Goal: Task Accomplishment & Management: Manage account settings

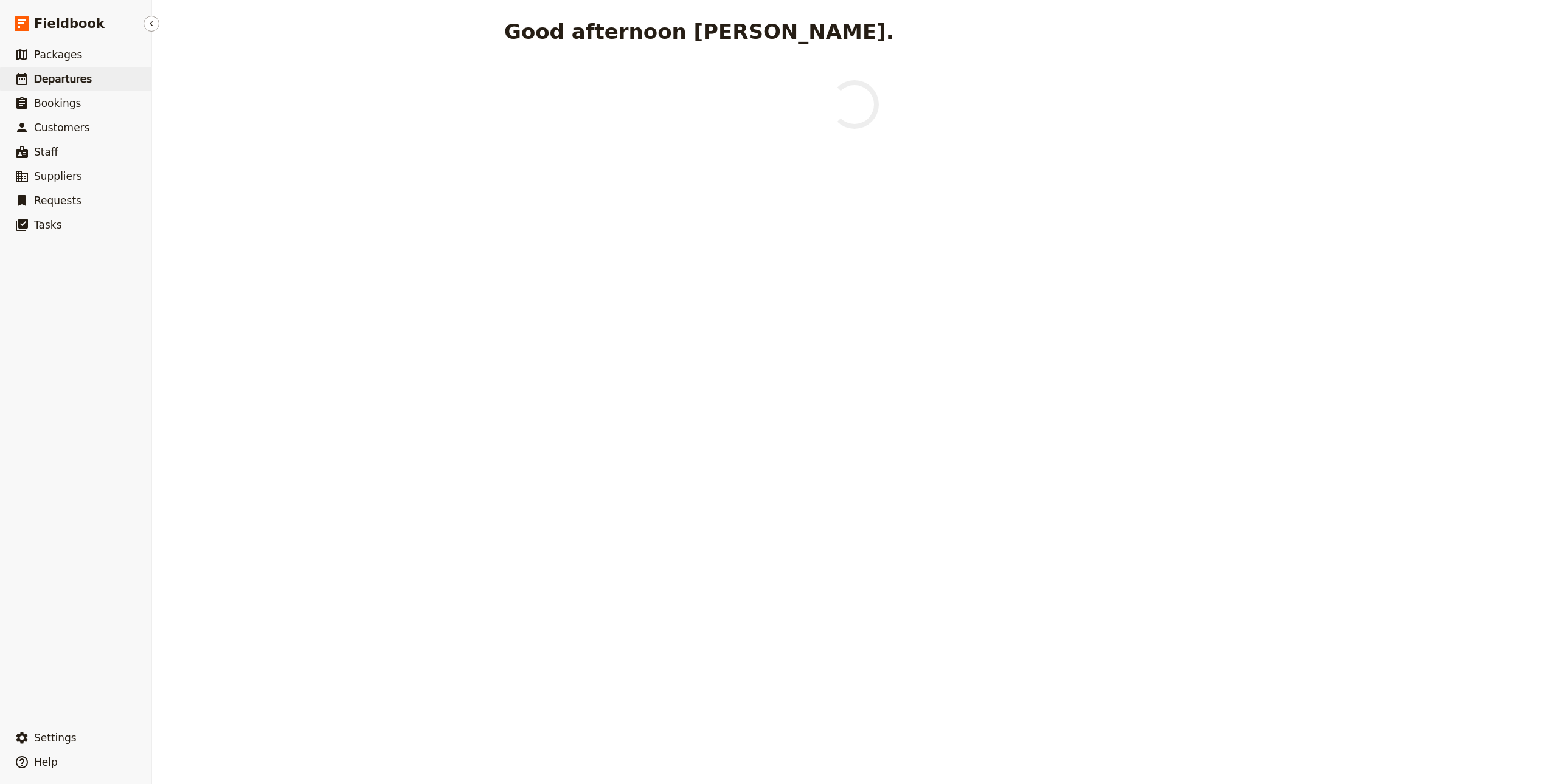
click at [138, 84] on link "​ Departures" at bounding box center [76, 79] width 151 height 24
select select "CREATED_AT"
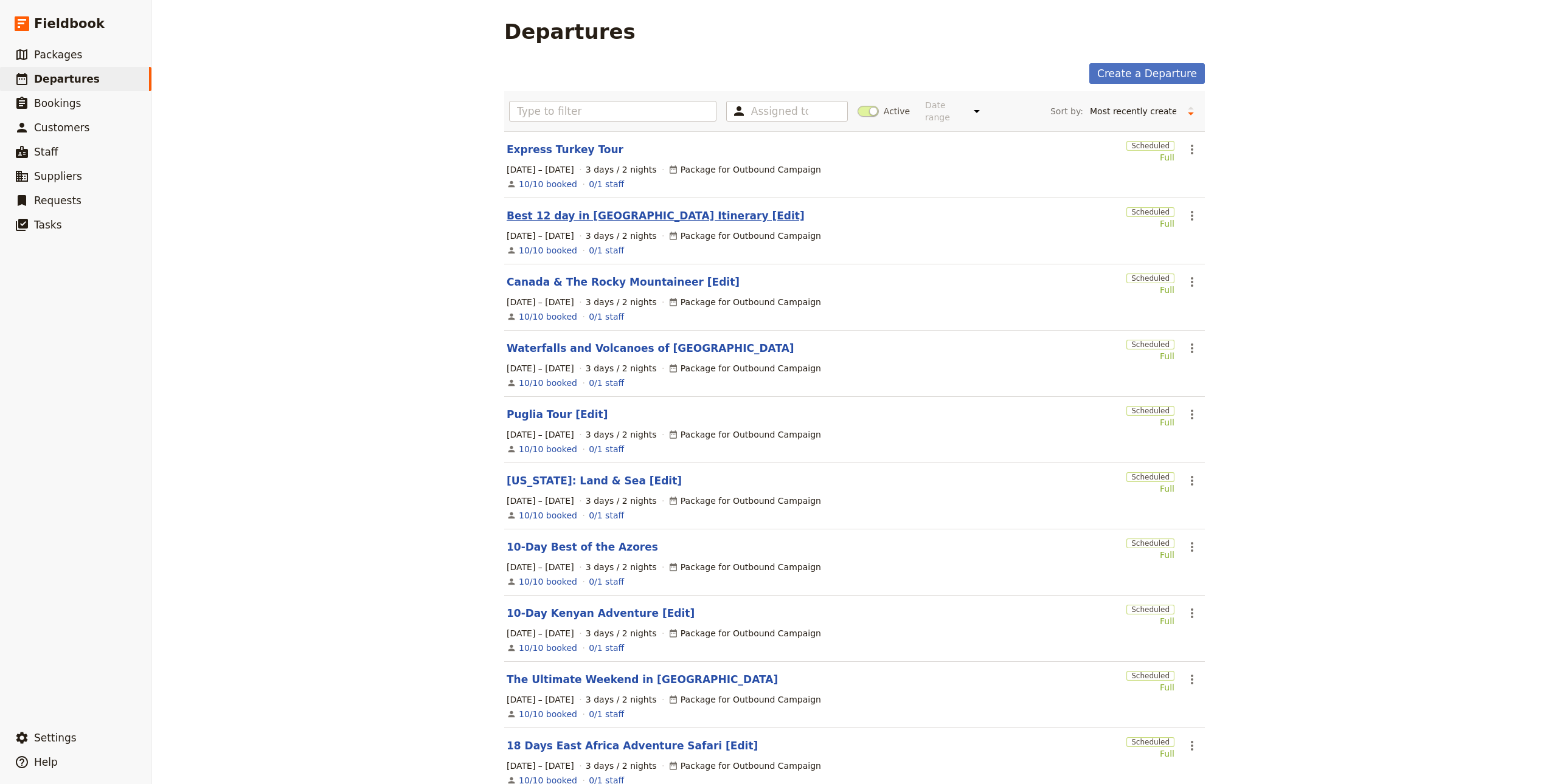
click at [572, 208] on link "Best 12 day in [GEOGRAPHIC_DATA] Itinerary [Edit]" at bounding box center [655, 215] width 298 height 15
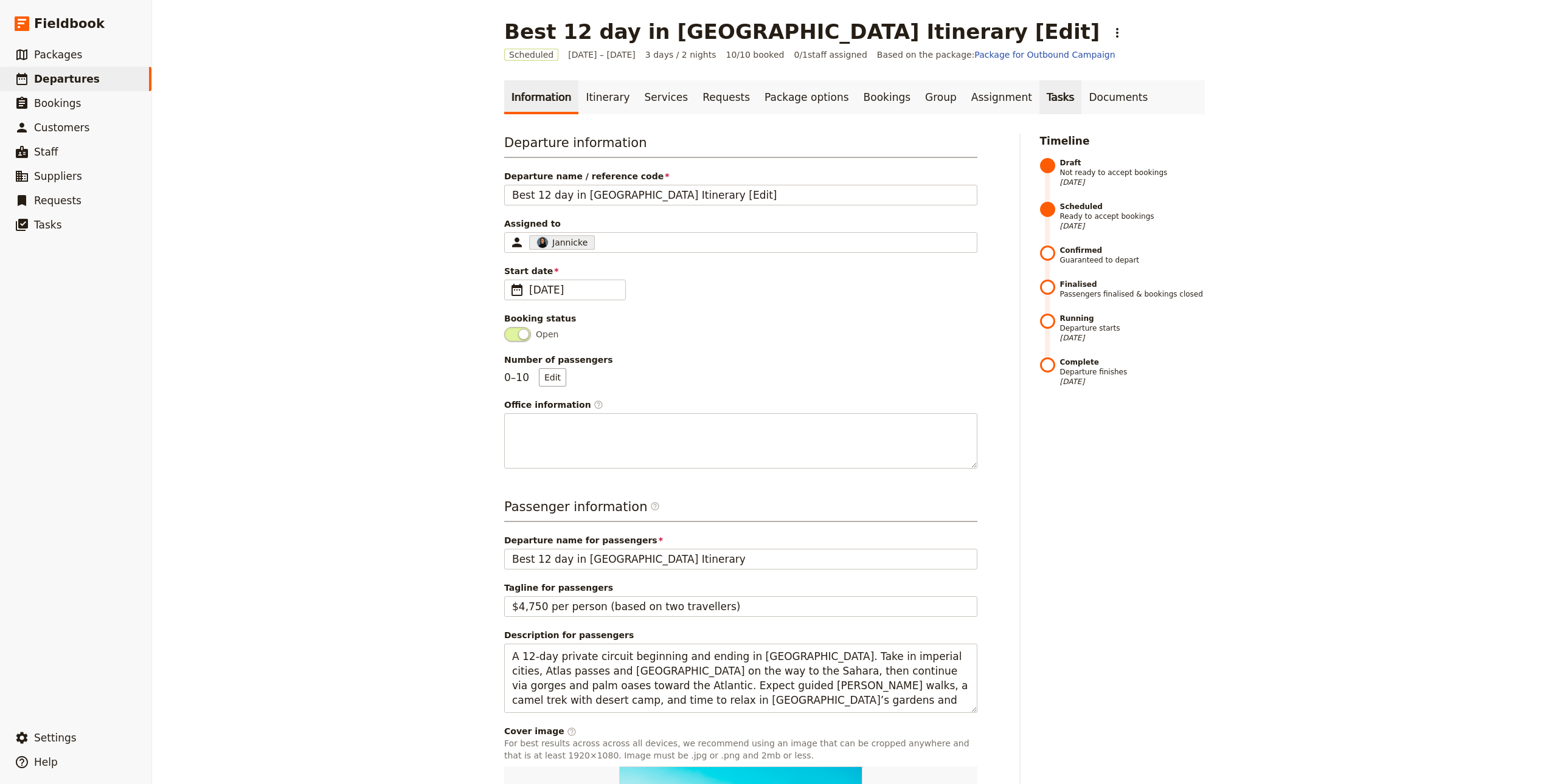
click at [1039, 105] on link "Tasks" at bounding box center [1060, 97] width 42 height 34
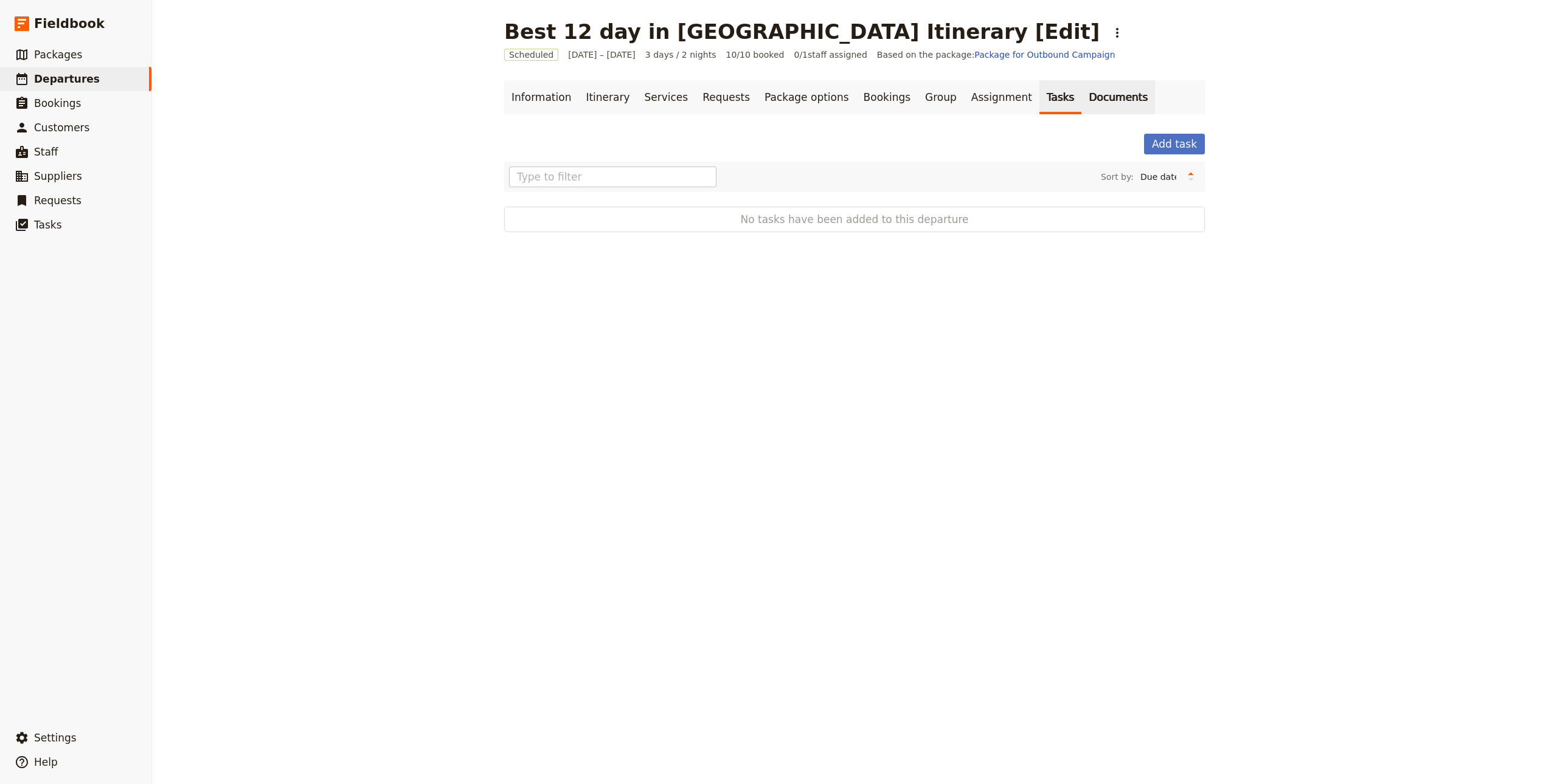
click at [1081, 100] on link "Documents" at bounding box center [1118, 97] width 74 height 34
click at [963, 95] on link "Assignment" at bounding box center [1001, 97] width 76 height 34
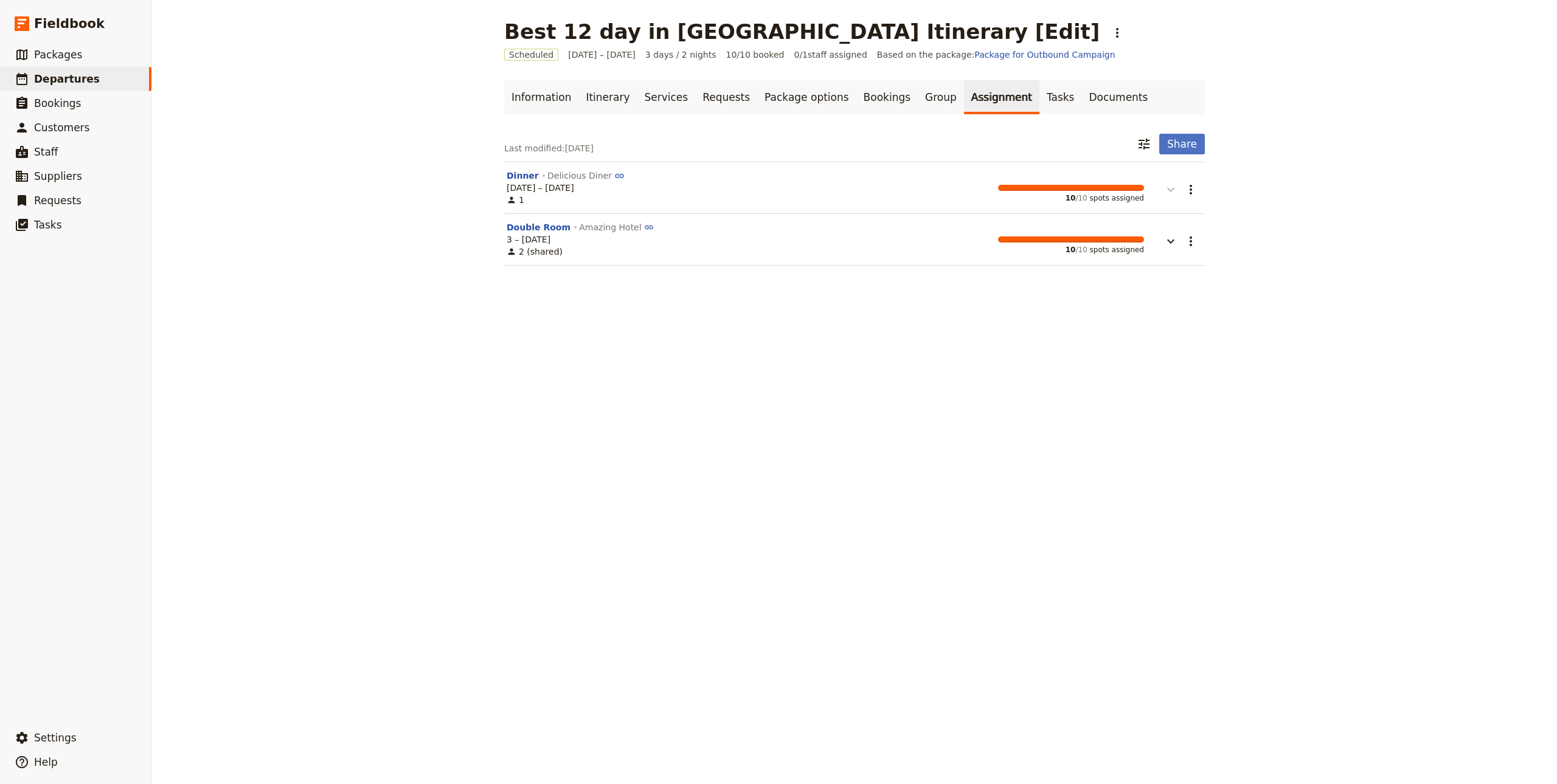
click at [1171, 183] on button "button" at bounding box center [1162, 183] width 36 height 28
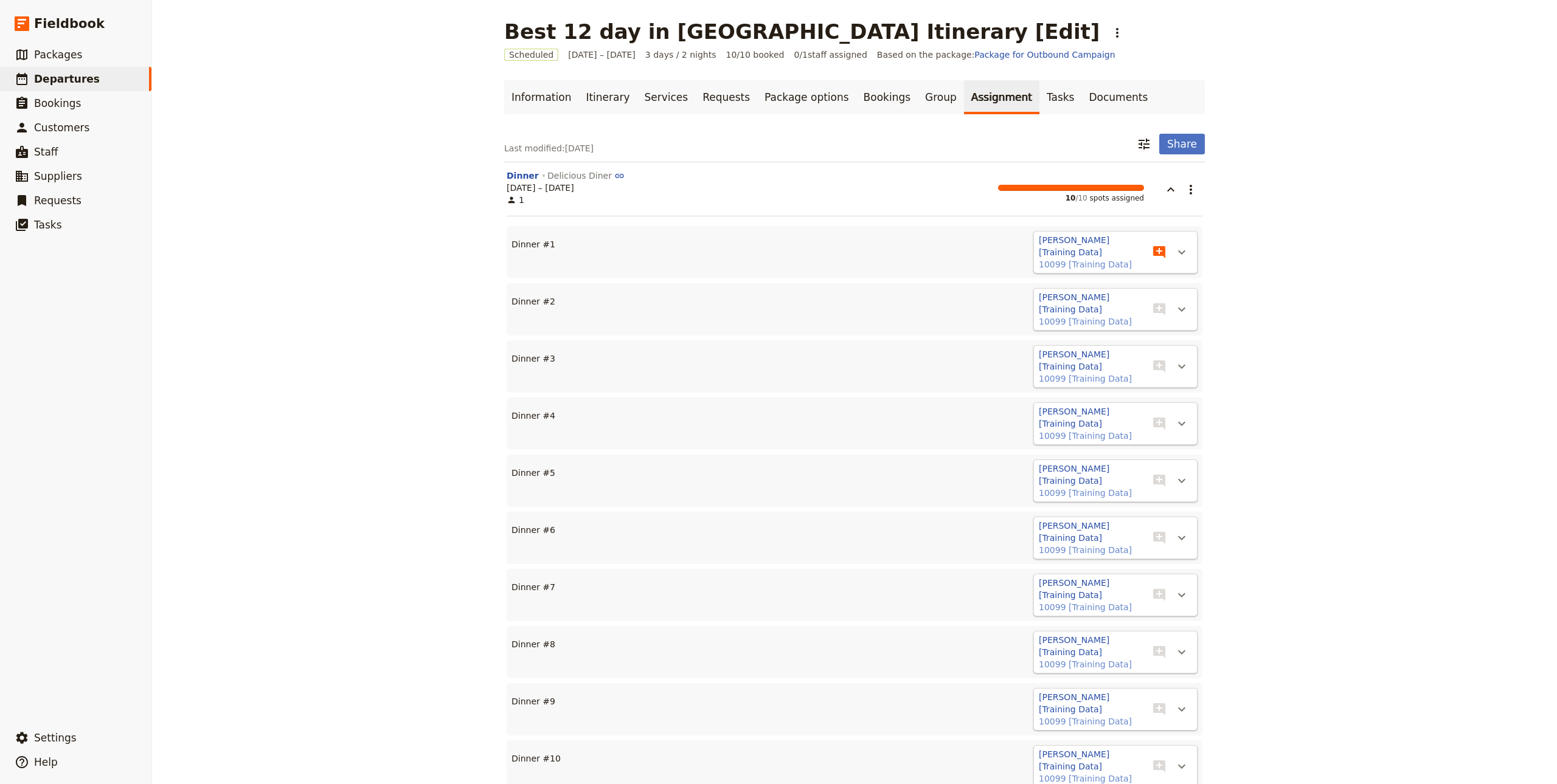
click at [1153, 251] on icon "Add note" at bounding box center [1159, 252] width 12 height 12
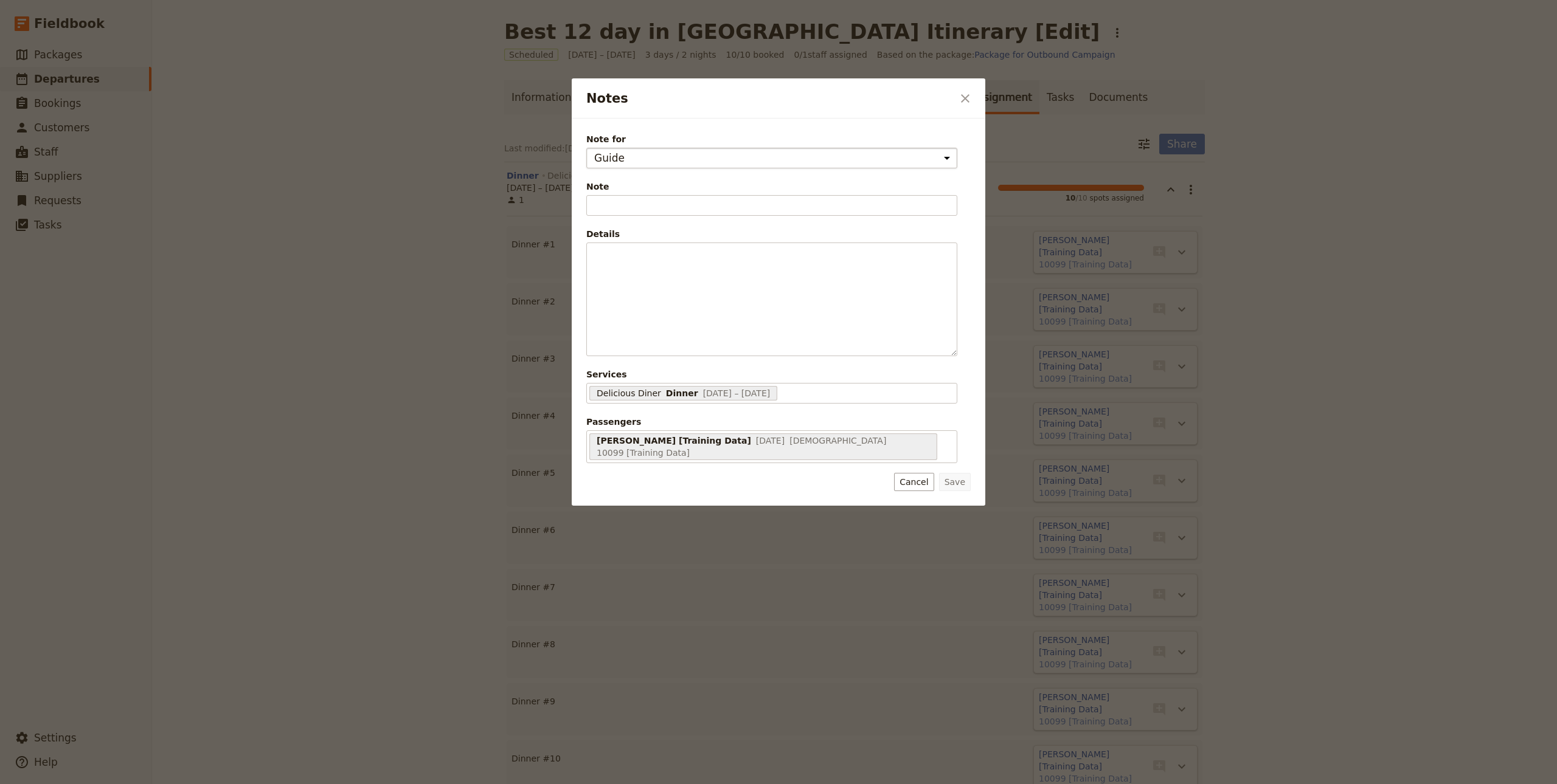
click at [769, 157] on select "Guide Supplier assignment" at bounding box center [771, 158] width 371 height 20
click at [802, 159] on select "Guide Supplier assignment" at bounding box center [771, 158] width 371 height 20
click at [668, 185] on span "Note" at bounding box center [771, 186] width 371 height 12
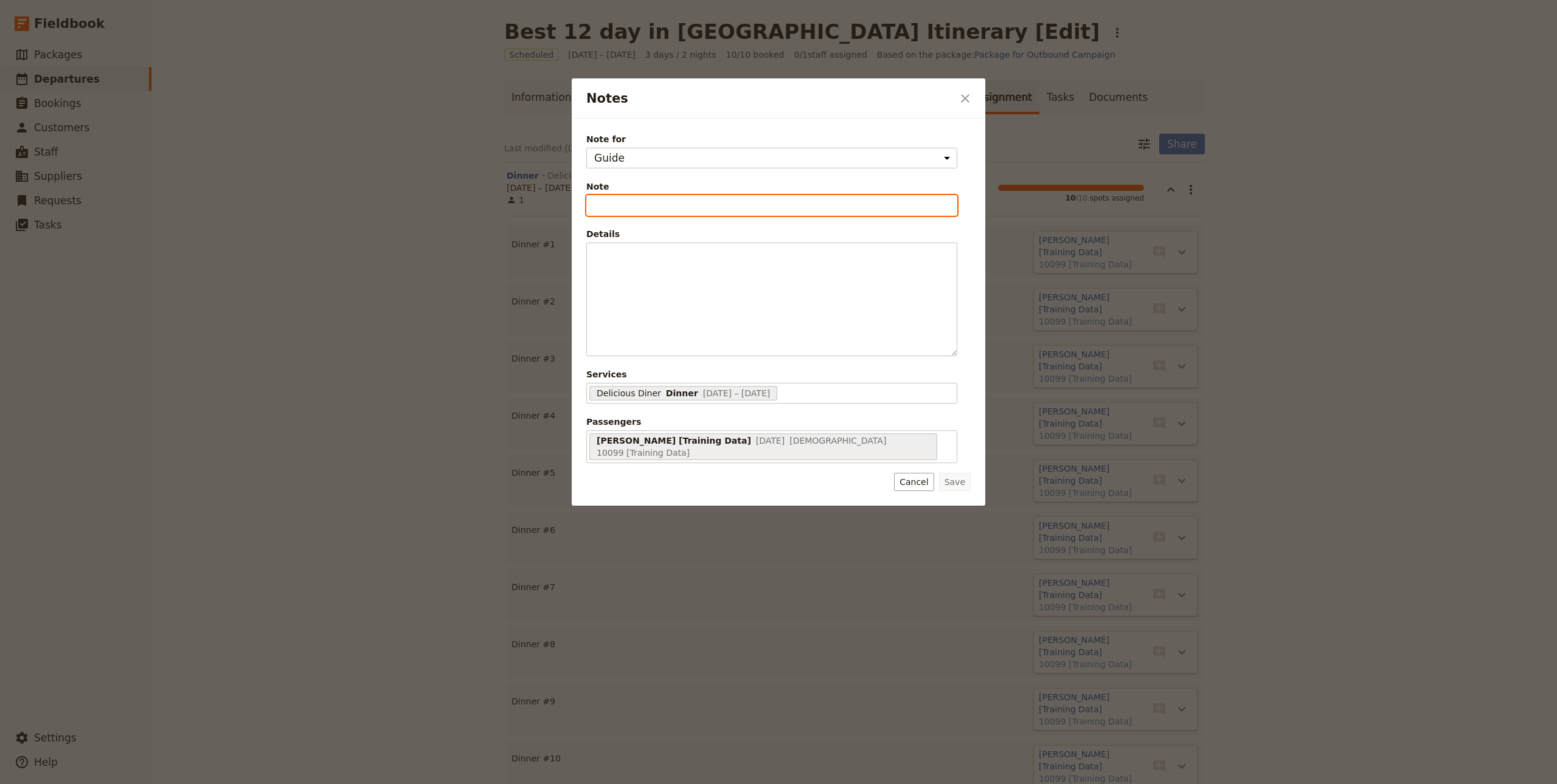
click at [668, 195] on input "Note" at bounding box center [771, 205] width 371 height 20
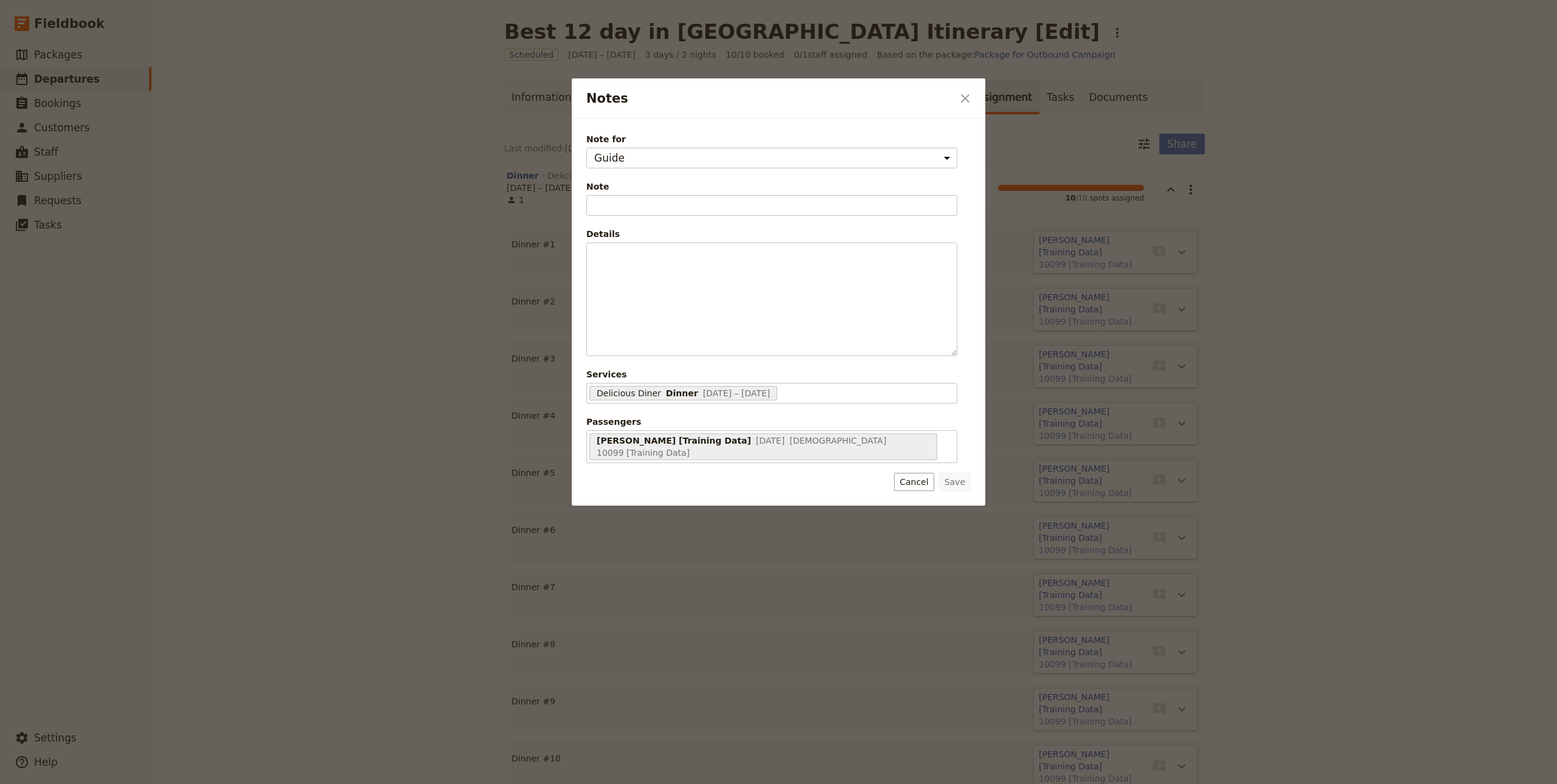
drag, startPoint x: 711, startPoint y: 183, endPoint x: 679, endPoint y: 181, distance: 32.1
click at [711, 182] on span "Note" at bounding box center [771, 186] width 371 height 12
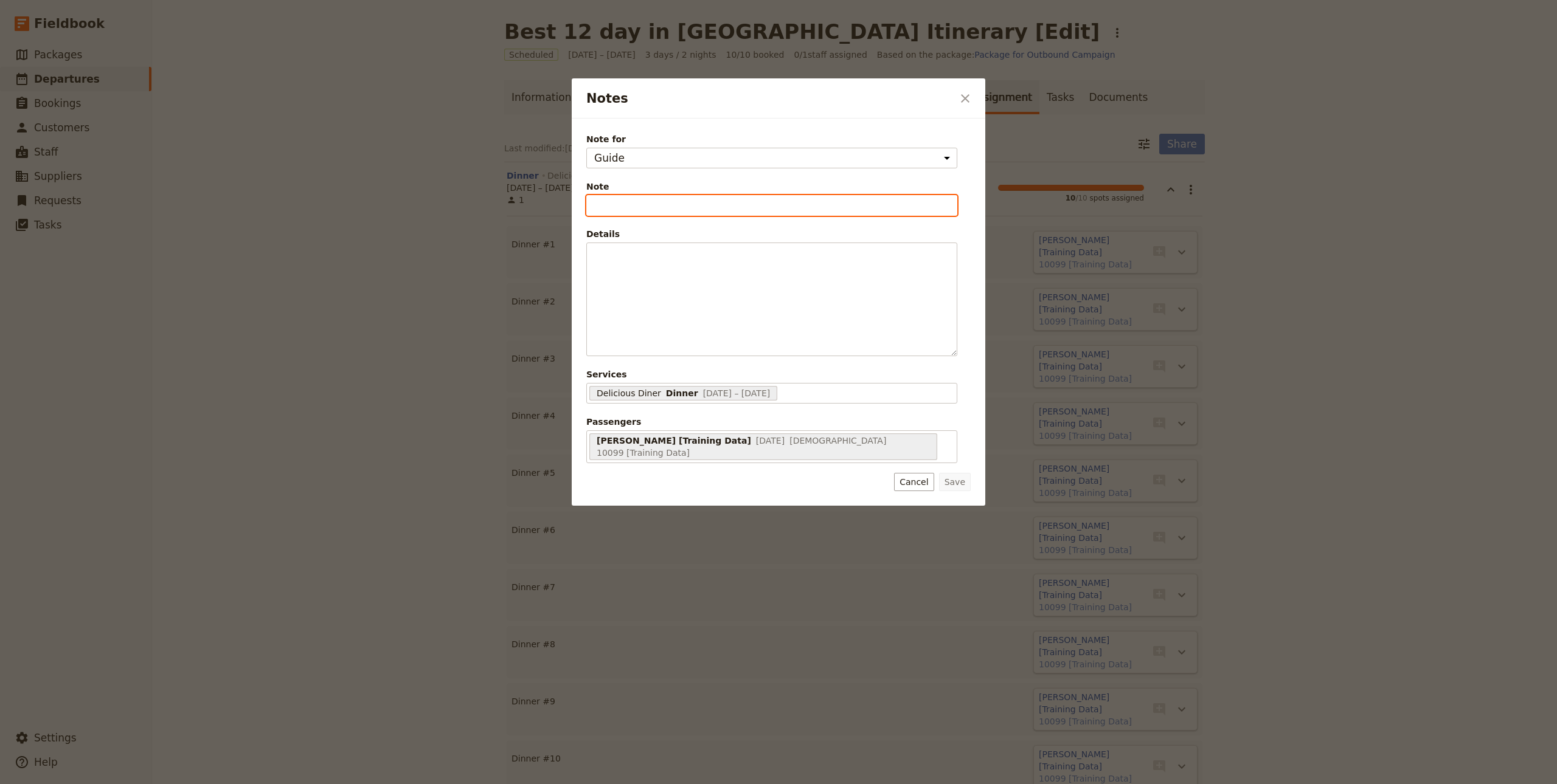
click at [711, 195] on input "Note" at bounding box center [771, 205] width 371 height 20
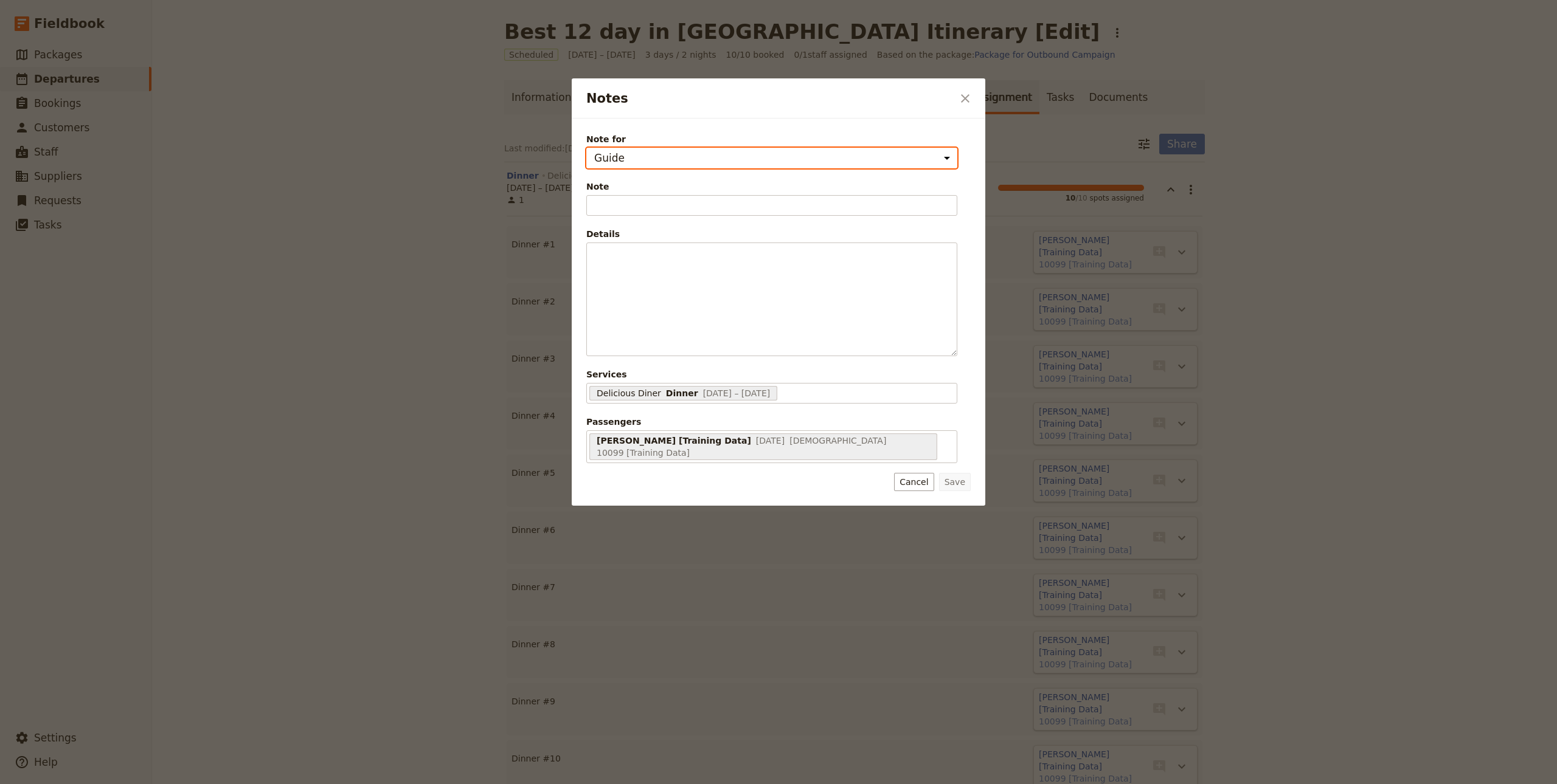
click at [645, 157] on select "Guide Supplier assignment" at bounding box center [771, 158] width 371 height 20
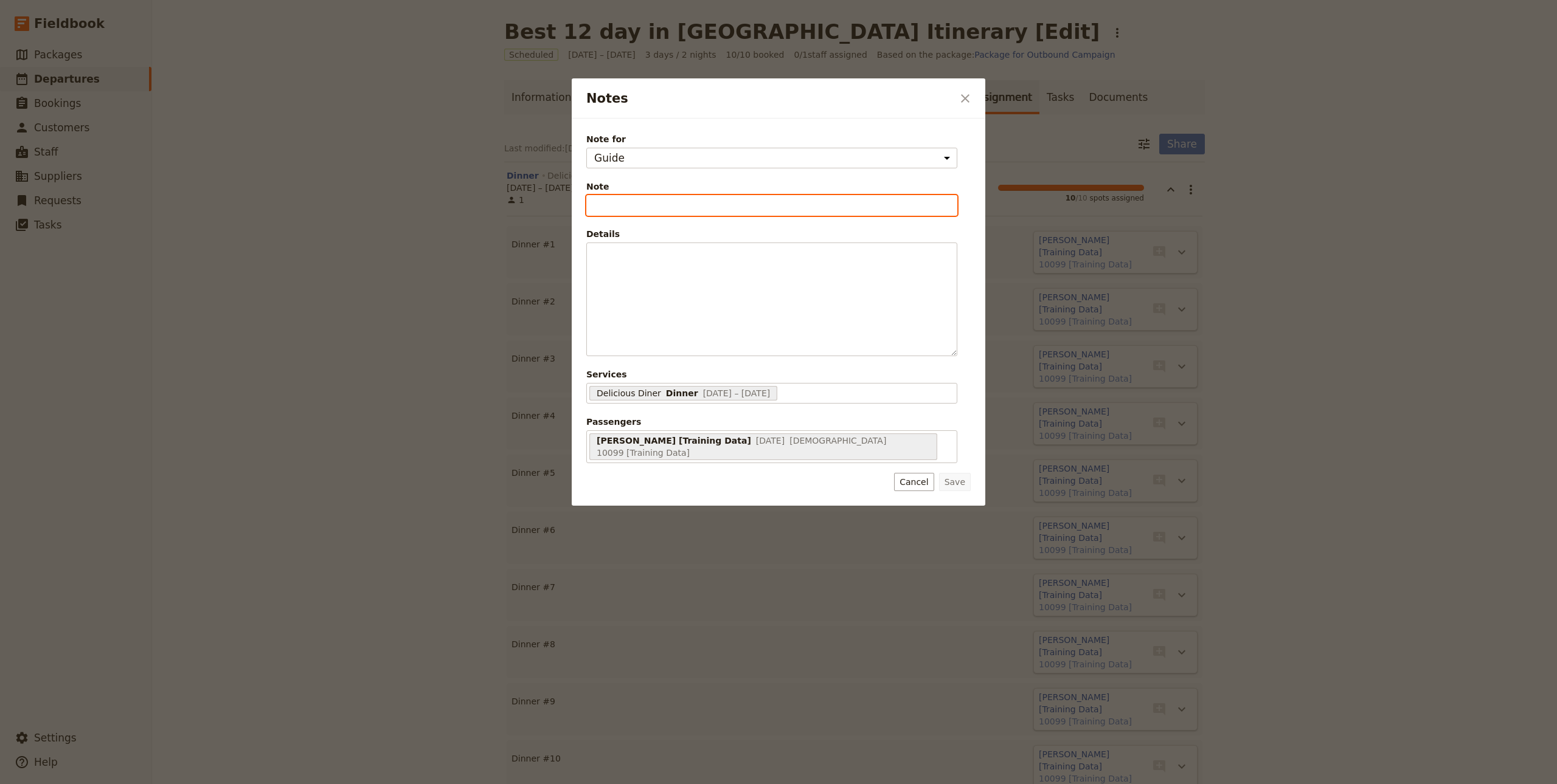
click at [654, 210] on input "Note" at bounding box center [771, 205] width 371 height 20
type input "Classic Room"
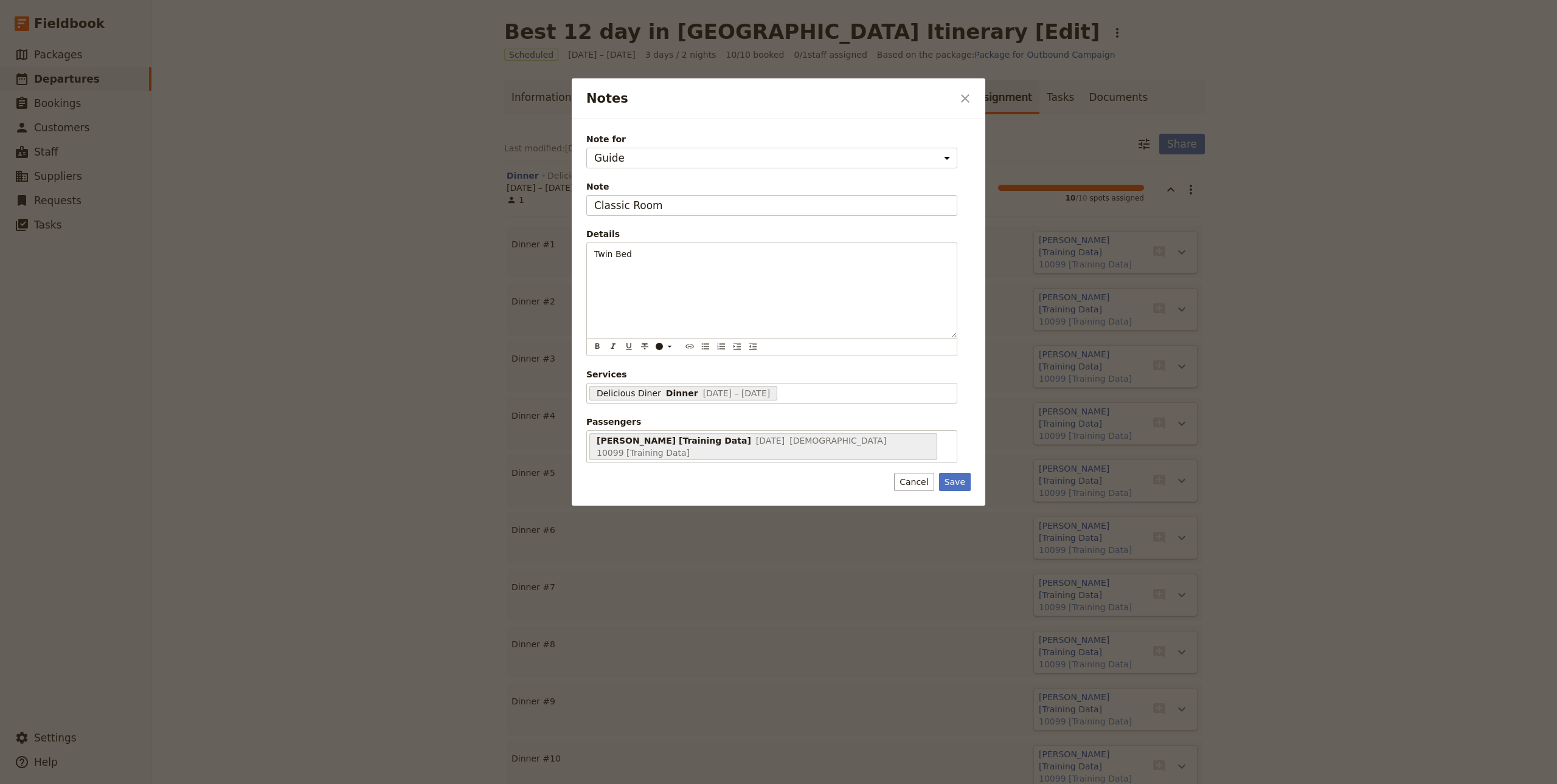
click at [837, 229] on div "Details" at bounding box center [771, 234] width 371 height 12
